Goal: Check status

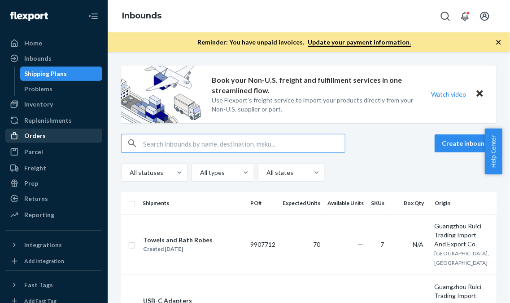
click at [55, 129] on div "Orders" at bounding box center [53, 135] width 95 height 13
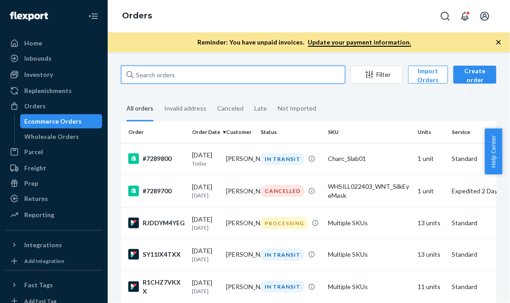
click at [272, 70] on input "text" at bounding box center [233, 75] width 224 height 18
paste input "266607"
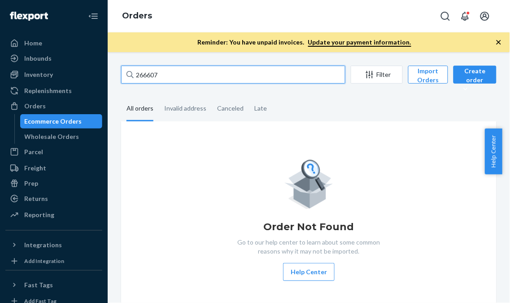
type input "266607"
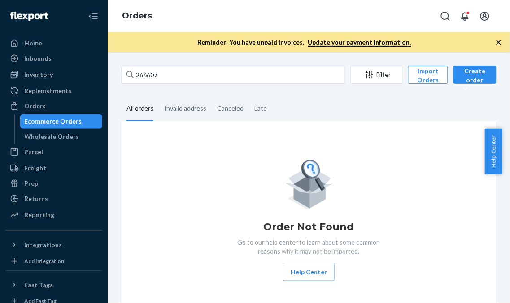
click at [352, 109] on fieldset "All orders Invalid address Canceled Late" at bounding box center [309, 109] width 376 height 25
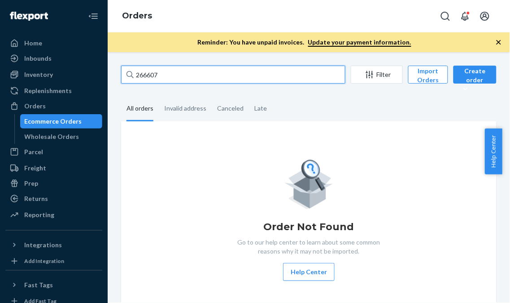
drag, startPoint x: 214, startPoint y: 83, endPoint x: 150, endPoint y: 88, distance: 64.4
click at [214, 83] on input "266607" at bounding box center [233, 75] width 224 height 18
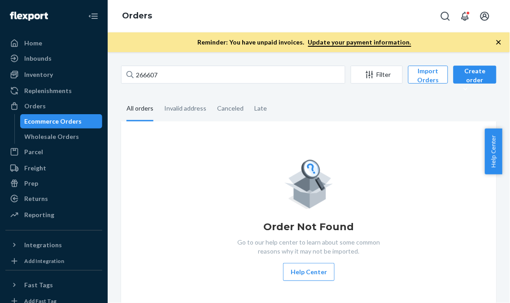
click at [70, 120] on div "Ecommerce Orders" at bounding box center [53, 121] width 57 height 9
click at [57, 105] on div "Orders" at bounding box center [53, 106] width 95 height 13
click at [66, 105] on div "Orders" at bounding box center [53, 106] width 95 height 13
click at [64, 107] on div "Orders" at bounding box center [53, 106] width 95 height 13
click at [63, 106] on div "Orders" at bounding box center [53, 106] width 95 height 13
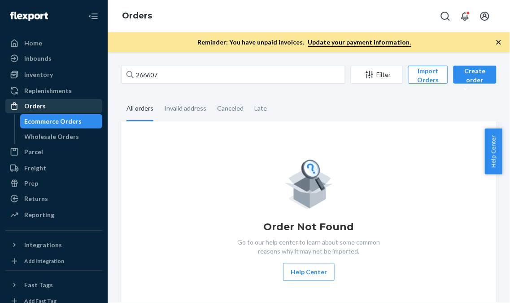
click at [63, 106] on div "Orders" at bounding box center [53, 106] width 95 height 13
click at [36, 83] on link "Replenishments" at bounding box center [53, 90] width 97 height 14
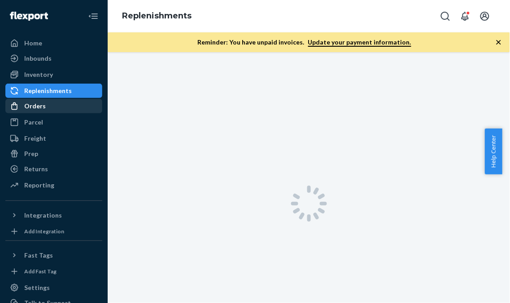
click at [50, 102] on div "Orders" at bounding box center [53, 106] width 95 height 13
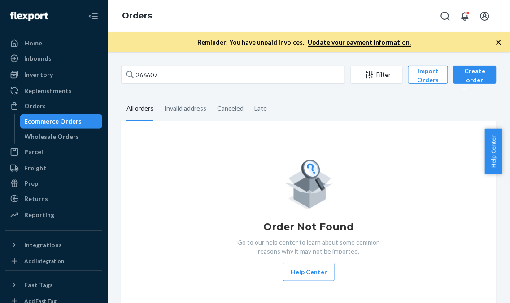
click at [63, 117] on div "Ecommerce Orders" at bounding box center [53, 121] width 57 height 9
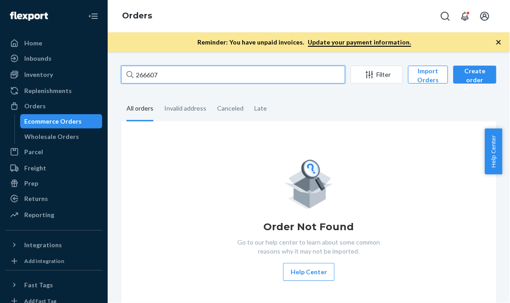
click at [176, 75] on input "266607" at bounding box center [233, 75] width 224 height 18
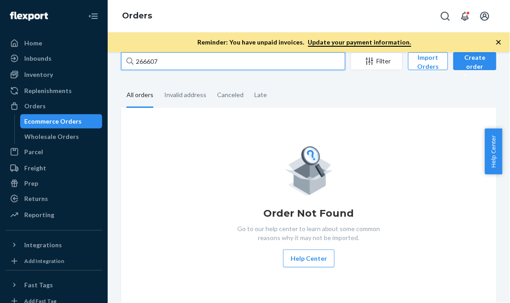
click at [191, 65] on input "266607" at bounding box center [233, 61] width 224 height 18
paste input "134152042"
type input "134152042"
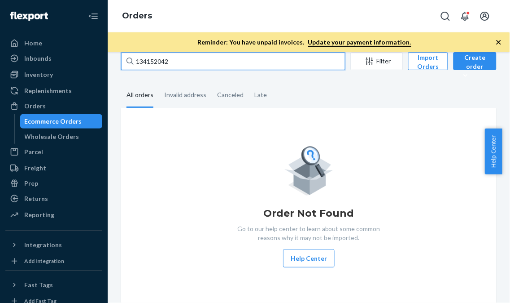
scroll to position [0, 0]
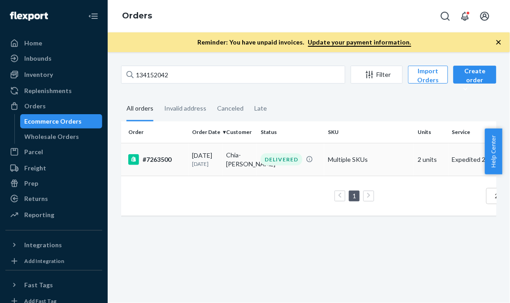
click at [344, 172] on td "Multiple SKUs" at bounding box center [370, 159] width 90 height 33
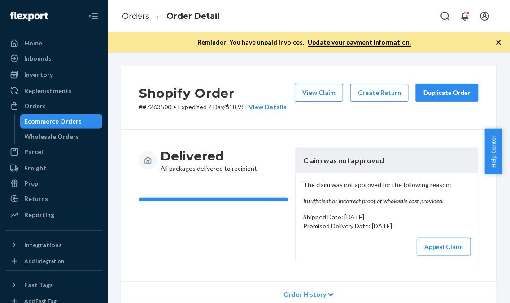
scroll to position [50, 0]
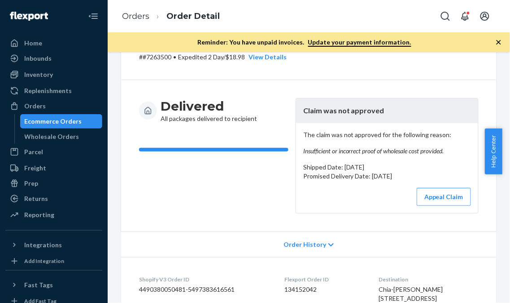
drag, startPoint x: 298, startPoint y: 107, endPoint x: 419, endPoint y: 176, distance: 139.1
click at [419, 176] on article "Claim was not approved The claim was not approved for the following reason: Ins…" at bounding box center [387, 155] width 183 height 115
copy article "Claim was not approved The claim was not approved for the following reason: Ins…"
